Goal: Browse casually

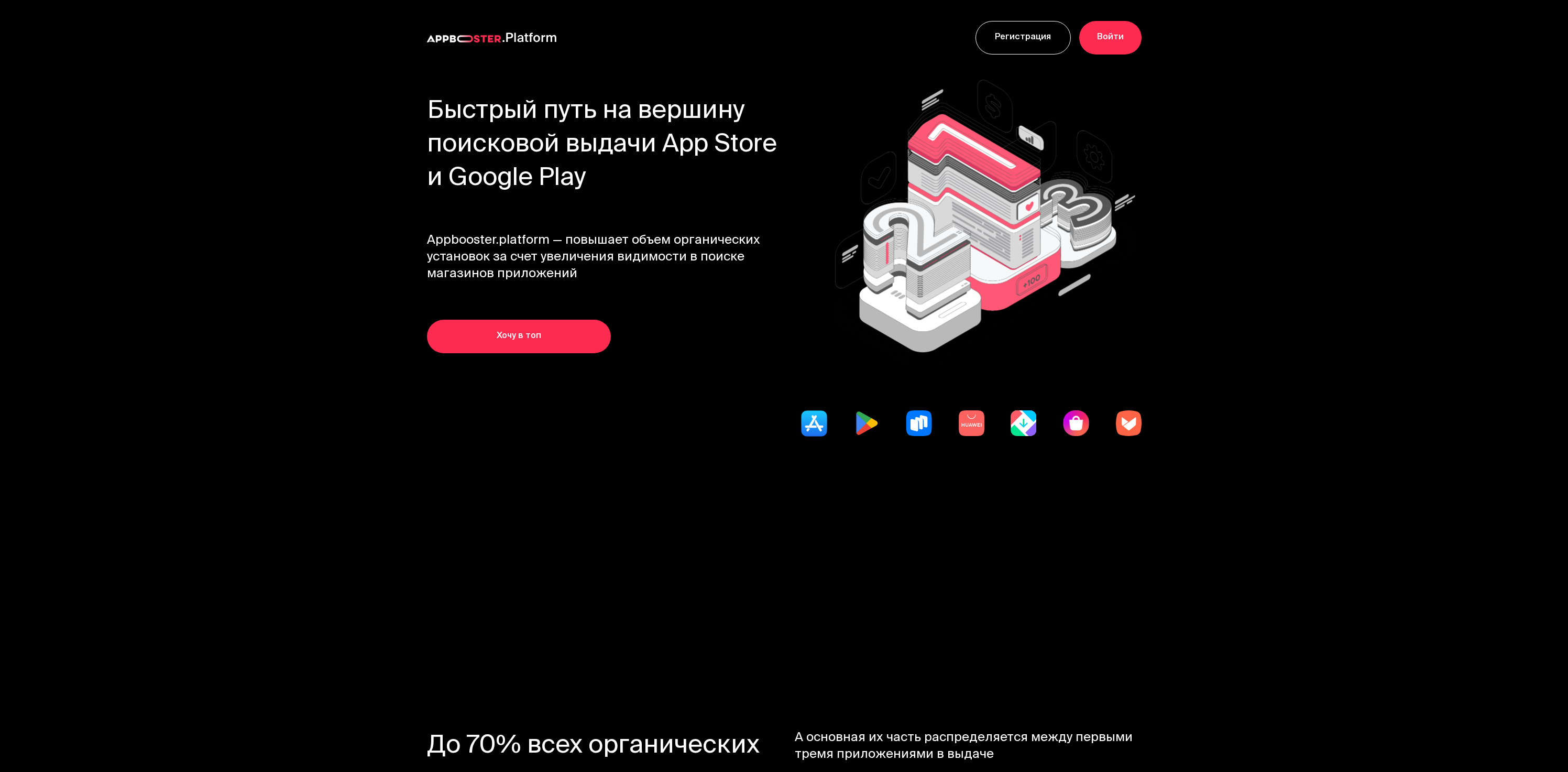
drag, startPoint x: 592, startPoint y: 158, endPoint x: 732, endPoint y: 212, distance: 150.1
click at [732, 212] on div "Быстрый путь на вершину поисковой выдачи App Store и Google Play Appbooster.pla…" at bounding box center [611, 224] width 368 height 258
click at [633, 247] on span "Appbooster.platform — повышает объем органических установок за счет увеличения …" at bounding box center [611, 258] width 368 height 51
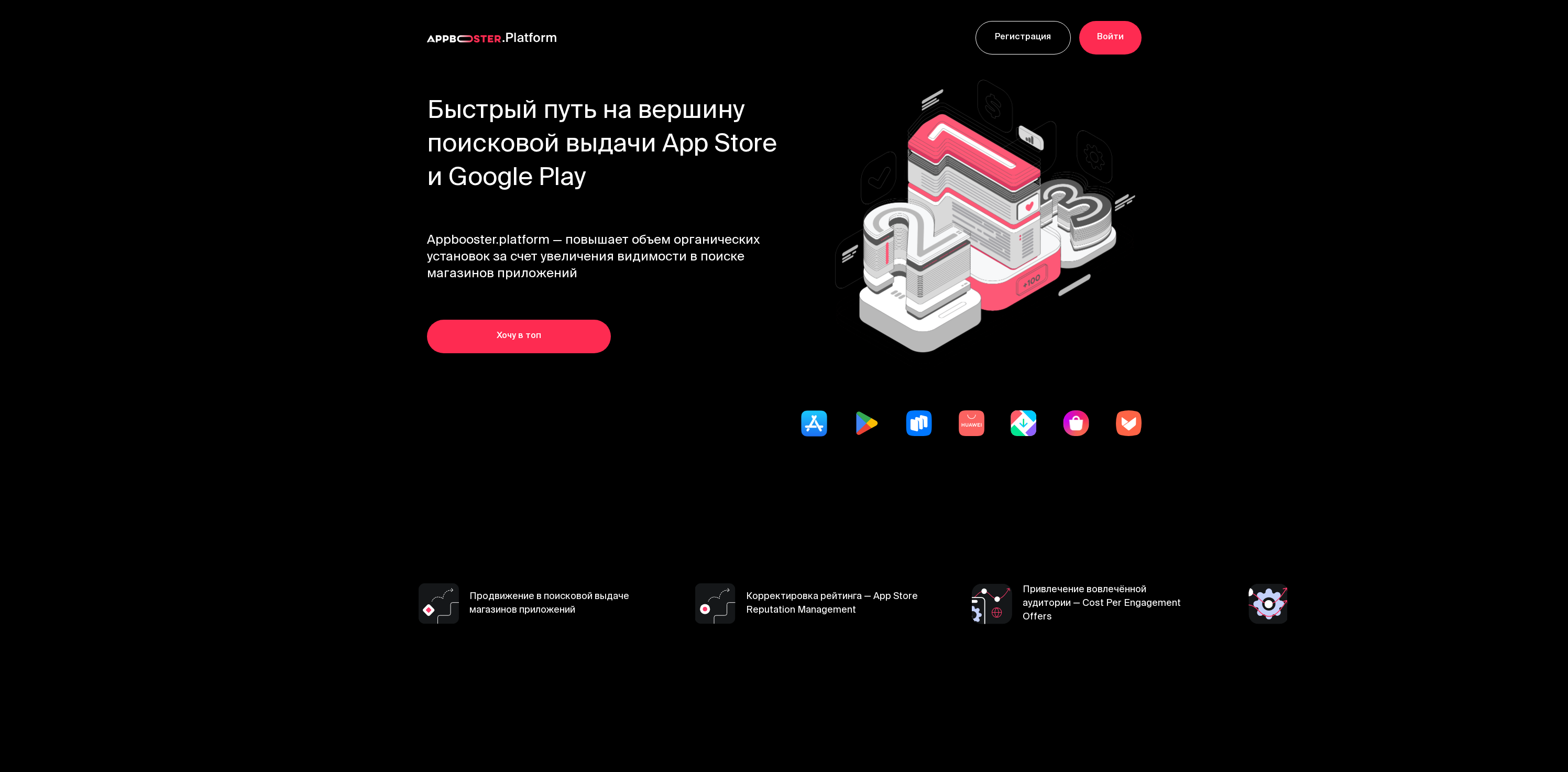
click at [668, 228] on div "Быстрый путь на вершину поисковой выдачи App Store и Google Play Appbooster.pla…" at bounding box center [611, 224] width 368 height 258
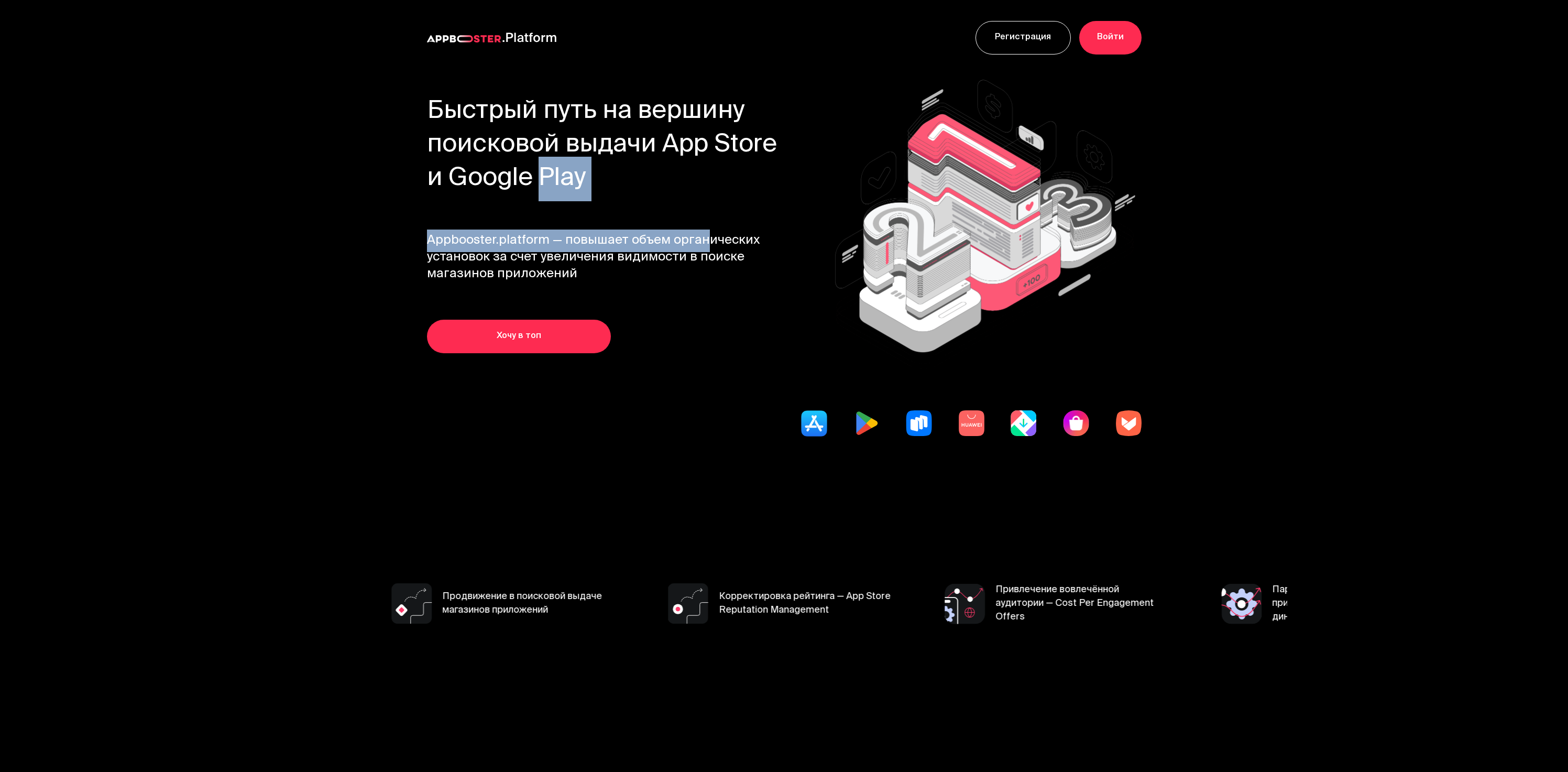
drag, startPoint x: 694, startPoint y: 251, endPoint x: 528, endPoint y: 175, distance: 182.6
click at [528, 175] on div "Быстрый путь на вершину поисковой выдачи App Store и Google Play Appbooster.pla…" at bounding box center [611, 224] width 368 height 258
click at [528, 175] on h1 "Быстрый путь на вершину поисковой выдачи App Store и Google Play" at bounding box center [611, 146] width 368 height 100
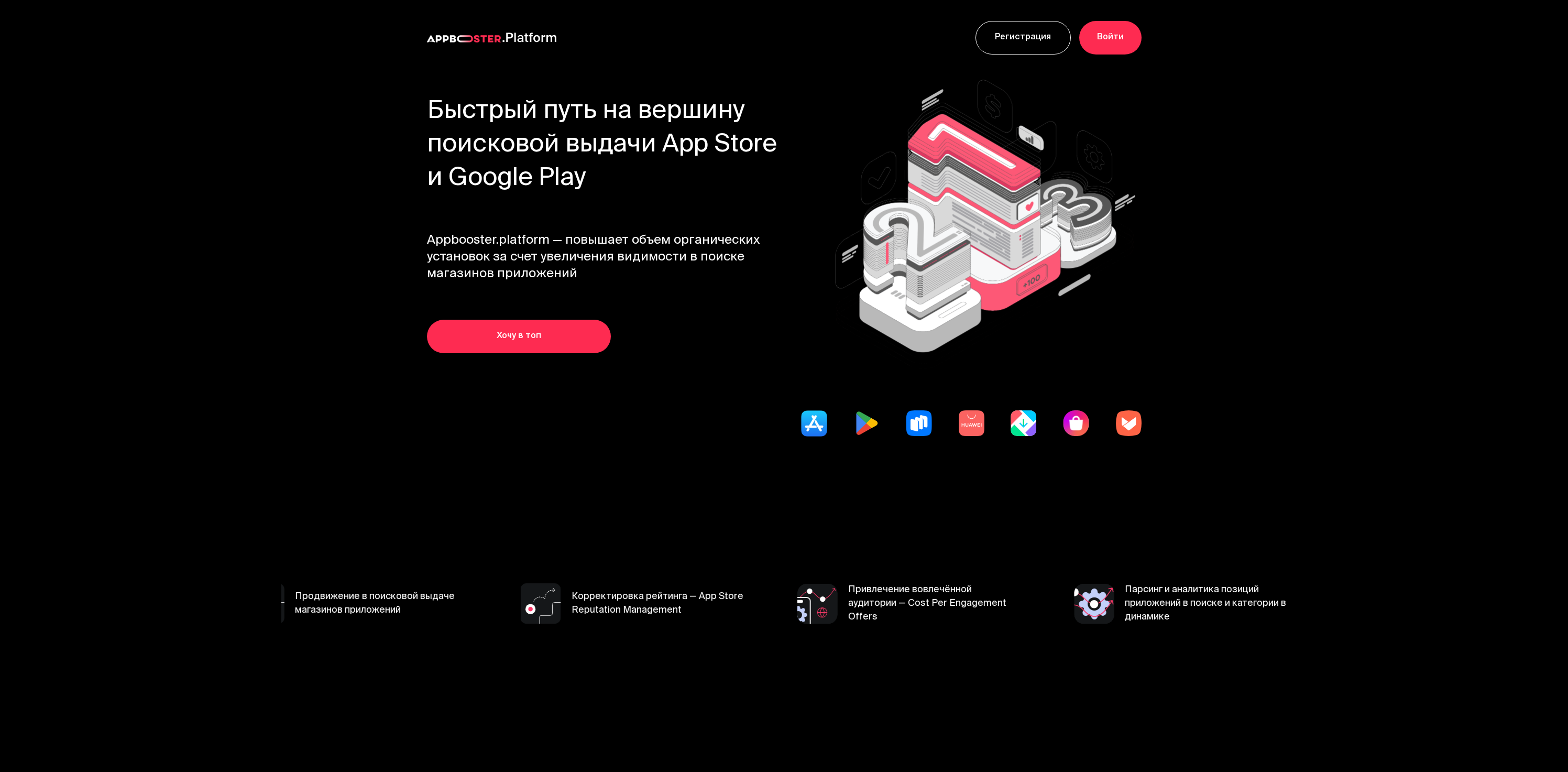
click at [294, 177] on section "Быстрый путь на вершину поисковой выдачи App Store и Google Play Appbooster.pla…" at bounding box center [784, 292] width 1006 height 434
